Goal: Communication & Community: Ask a question

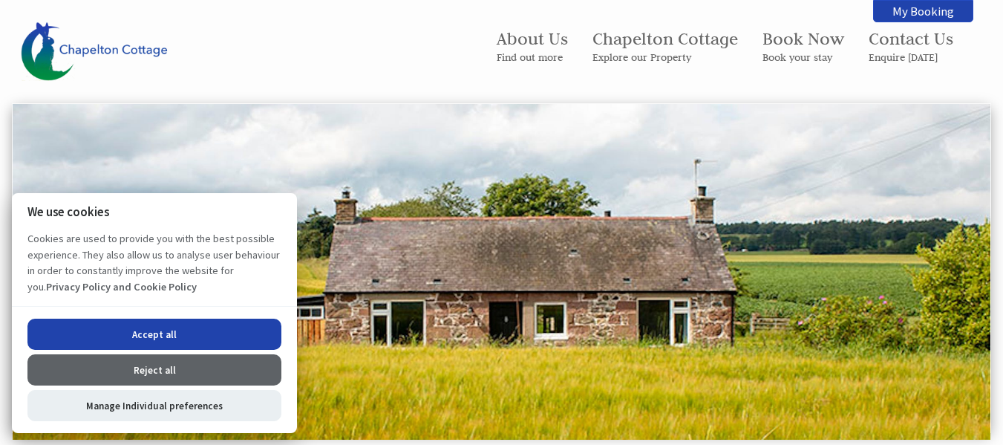
click at [151, 357] on button "Reject all" at bounding box center [154, 369] width 254 height 31
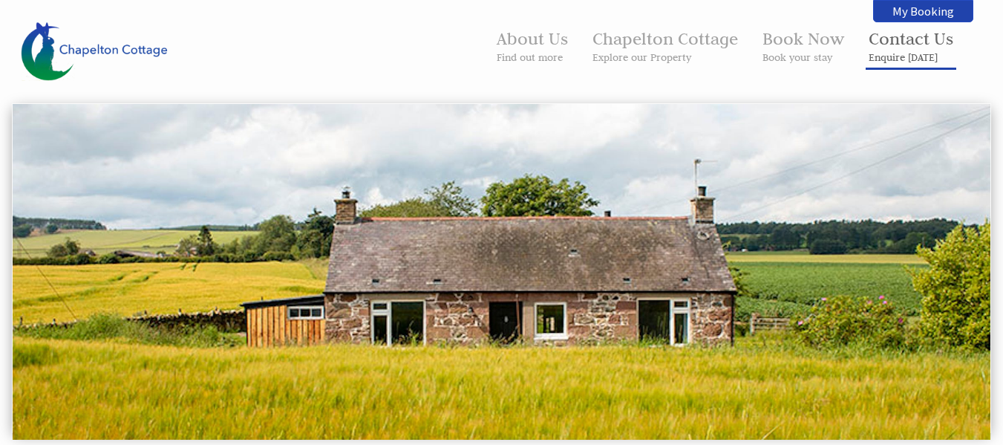
click at [893, 39] on link "Contact Us Enquire [DATE]" at bounding box center [910, 45] width 85 height 36
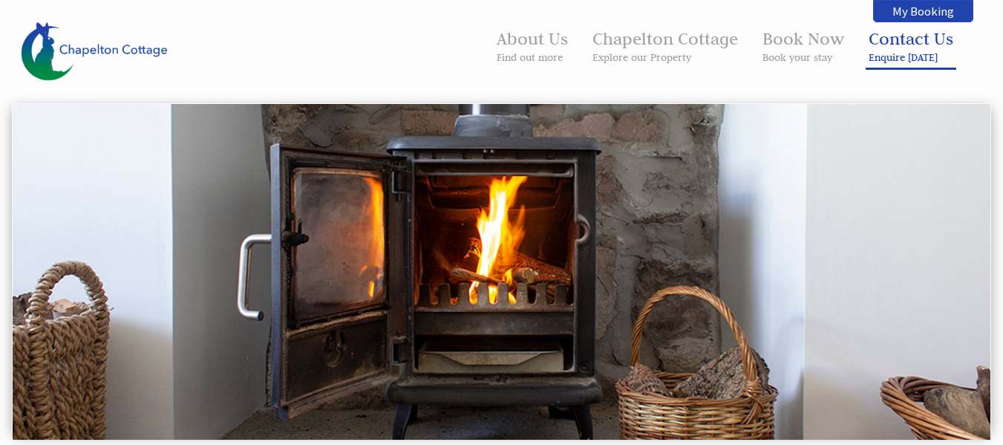
click at [883, 55] on small "Enquire [DATE]" at bounding box center [910, 56] width 85 height 13
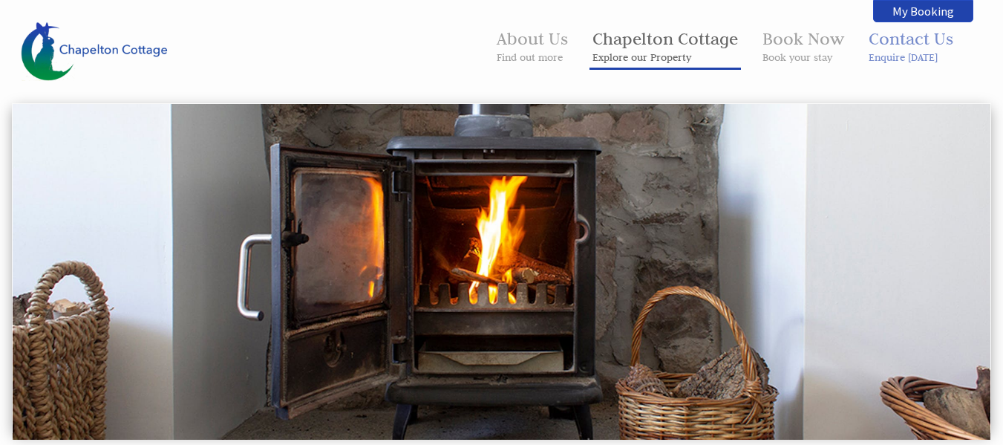
click at [612, 37] on link "Chapelton Cottage Explore our Property" at bounding box center [664, 45] width 145 height 36
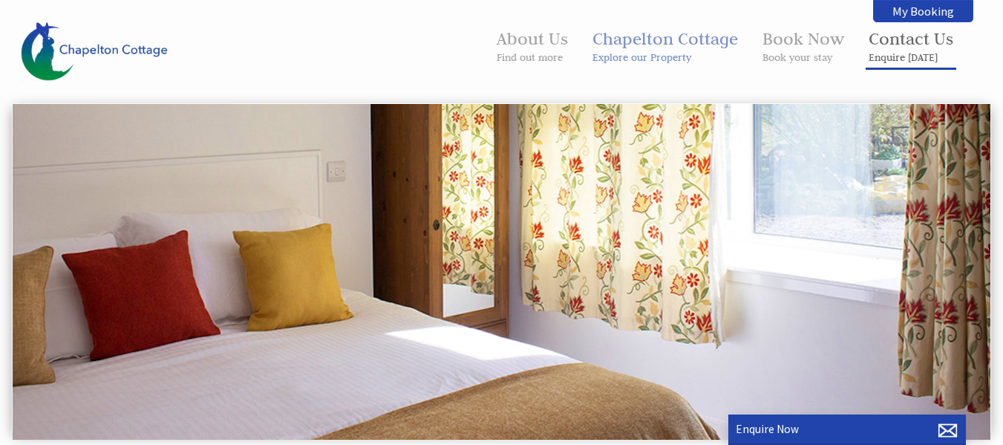
click at [911, 56] on small "Enquire [DATE]" at bounding box center [910, 56] width 85 height 13
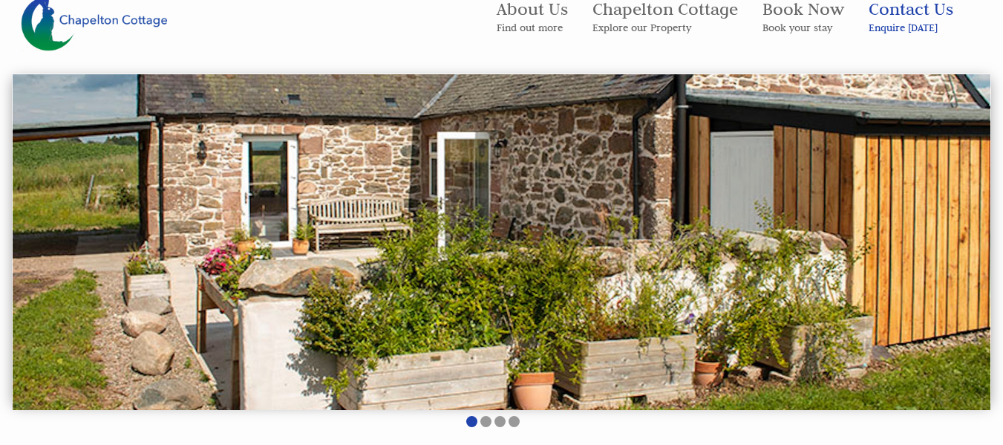
scroll to position [59, 0]
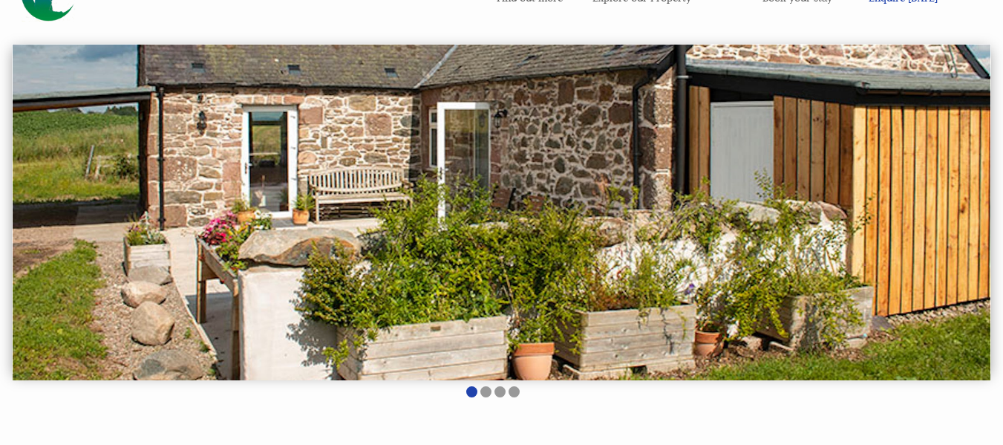
click at [961, 187] on img at bounding box center [501, 212] width 977 height 335
click at [486, 390] on li at bounding box center [485, 391] width 11 height 11
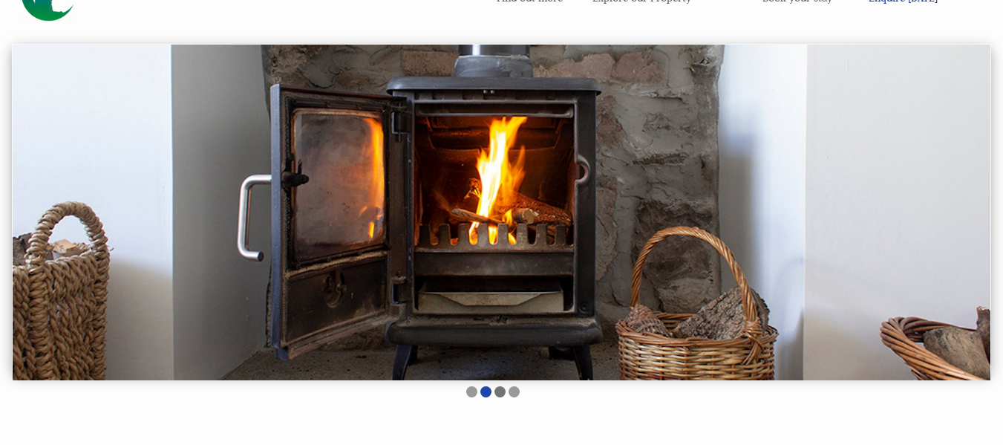
click at [500, 390] on li at bounding box center [499, 391] width 11 height 11
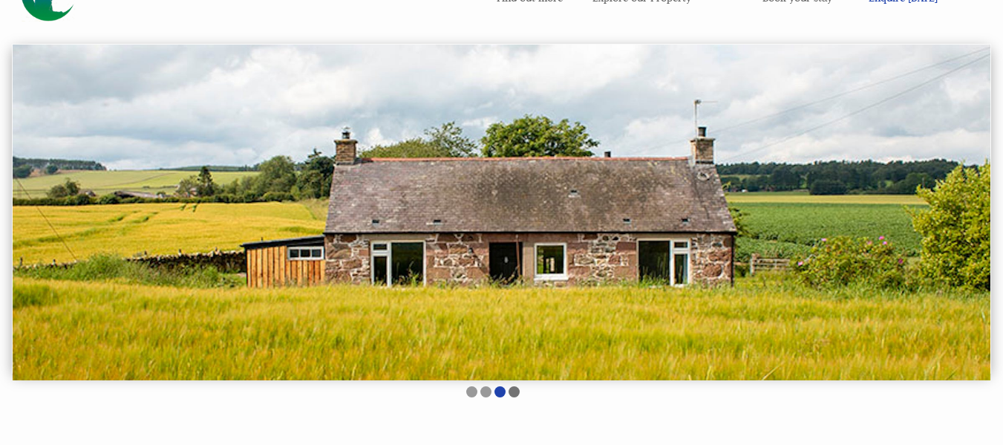
click at [513, 391] on li at bounding box center [513, 391] width 11 height 11
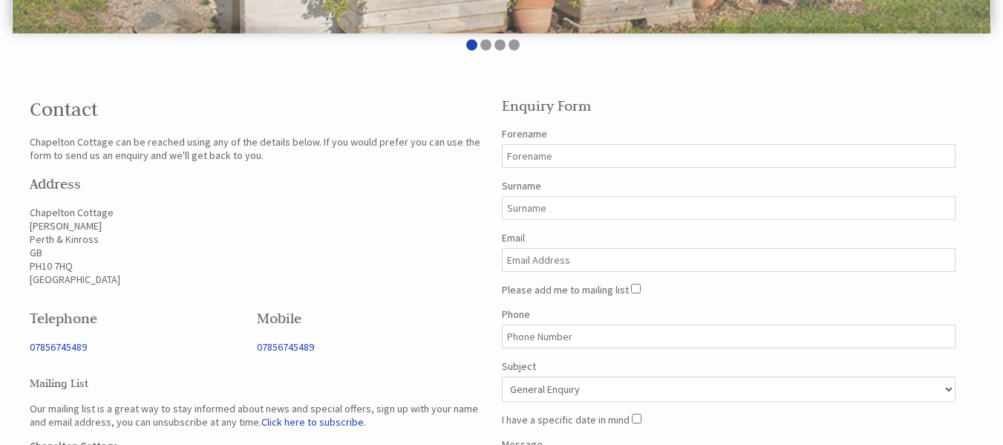
scroll to position [436, 0]
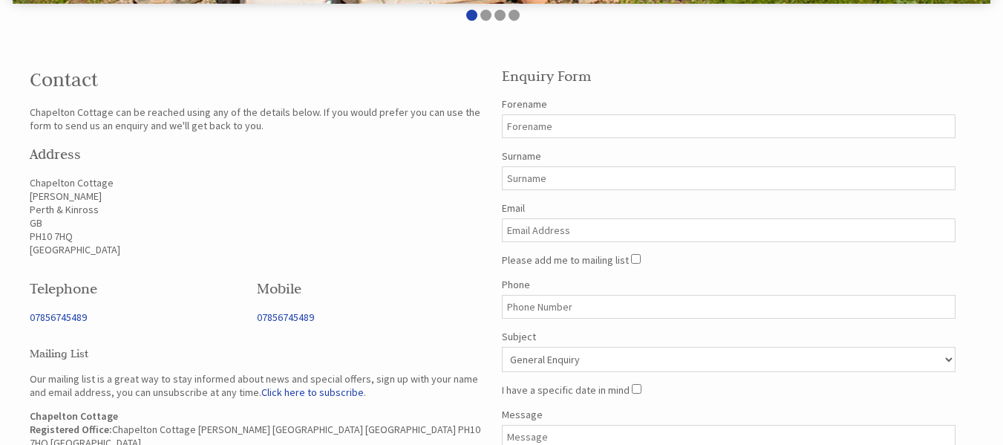
click at [591, 133] on input "Forename" at bounding box center [729, 126] width 454 height 24
type input "[PERSON_NAME]"
type input "[EMAIL_ADDRESS][DOMAIN_NAME]"
type input "01274594173"
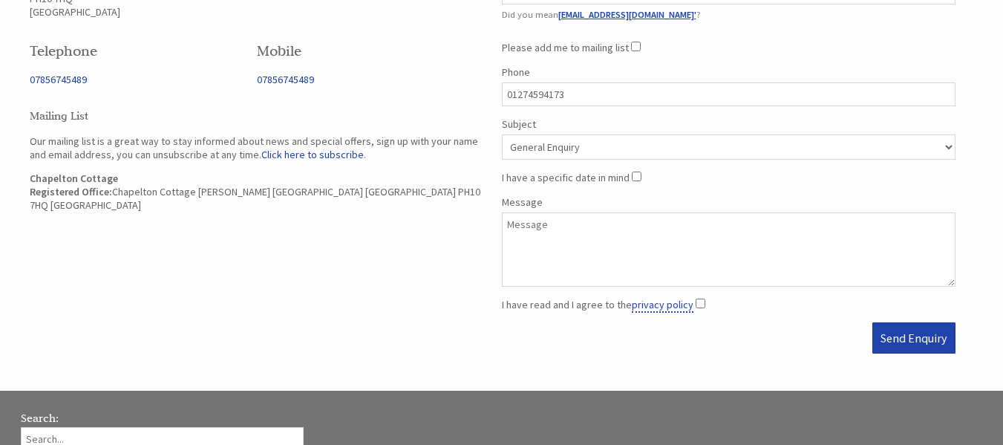
scroll to position [733, 0]
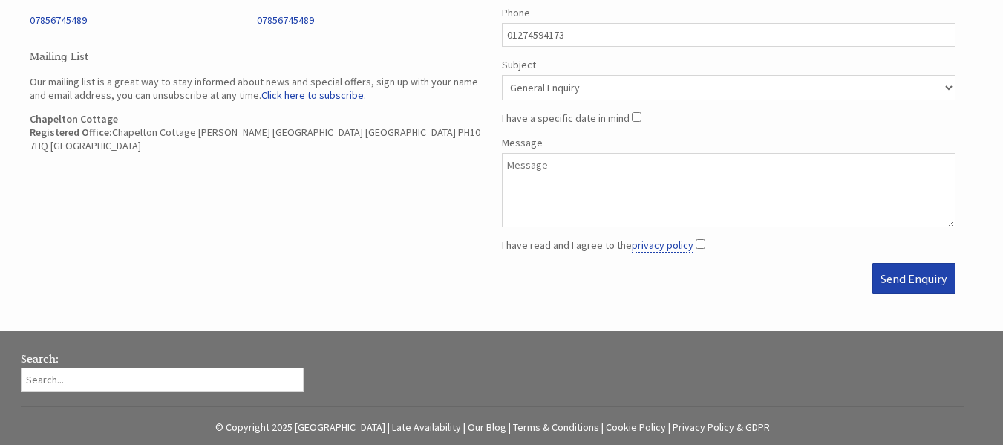
click at [509, 164] on textarea "Message" at bounding box center [729, 190] width 454 height 74
paste textarea "Good afternoon I work for a disability organisation in [GEOGRAPHIC_DATA], [GEOG…"
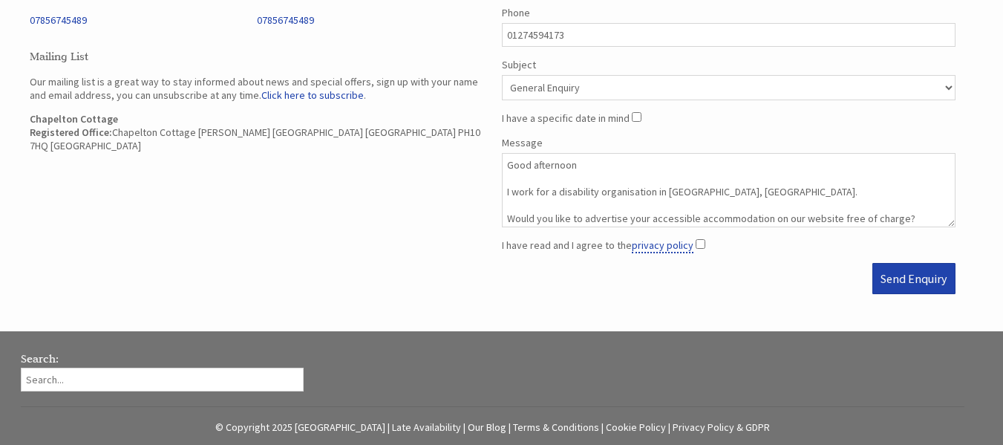
scroll to position [172, 0]
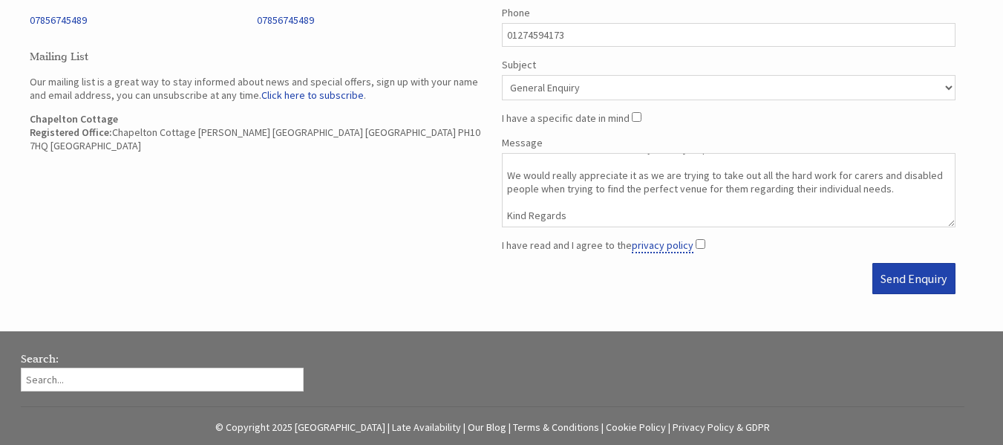
type textarea "Good afternoon I work for a disability organisation in [GEOGRAPHIC_DATA], [GEOG…"
click at [695, 242] on input "I have read and I agree to the privacy policy" at bounding box center [700, 244] width 10 height 10
checkbox input "true"
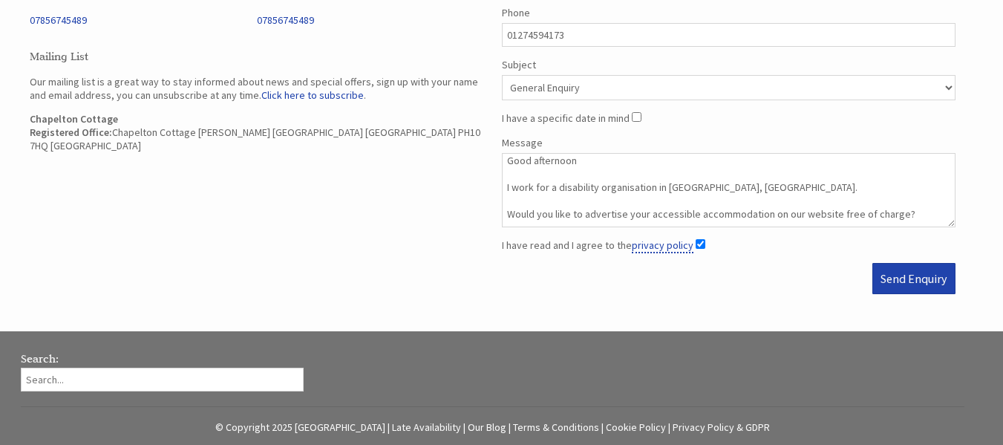
scroll to position [0, 0]
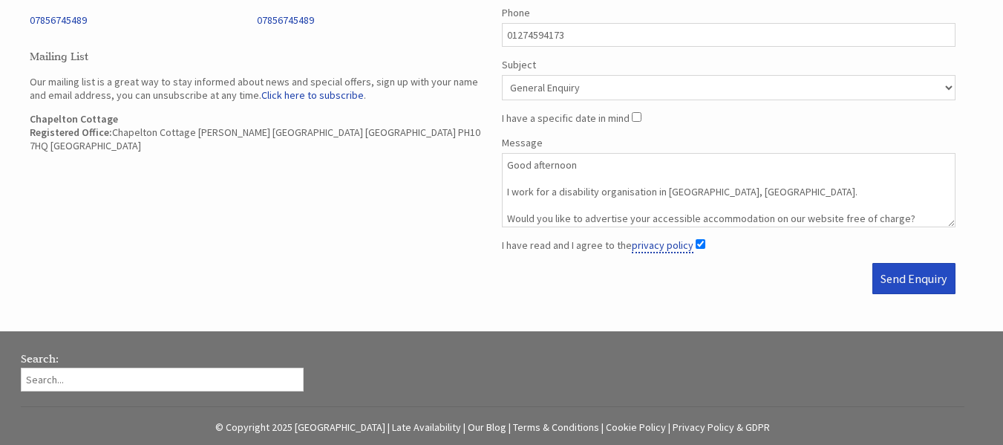
click at [922, 277] on button "Send Enquiry" at bounding box center [913, 278] width 83 height 31
